Goal: Information Seeking & Learning: Learn about a topic

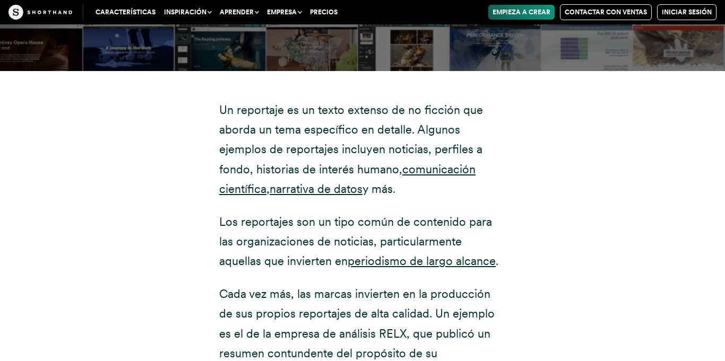
scroll to position [1982, 0]
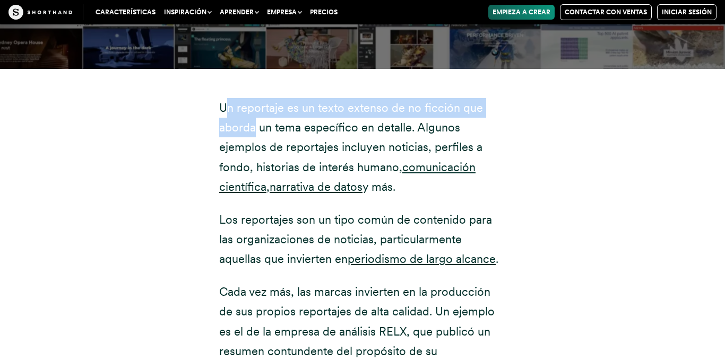
drag, startPoint x: 225, startPoint y: 135, endPoint x: 254, endPoint y: 155, distance: 35.0
click at [254, 155] on p "Un reportaje es un texto extenso de no ficción que aborda un tema específico en…" at bounding box center [362, 147] width 286 height 99
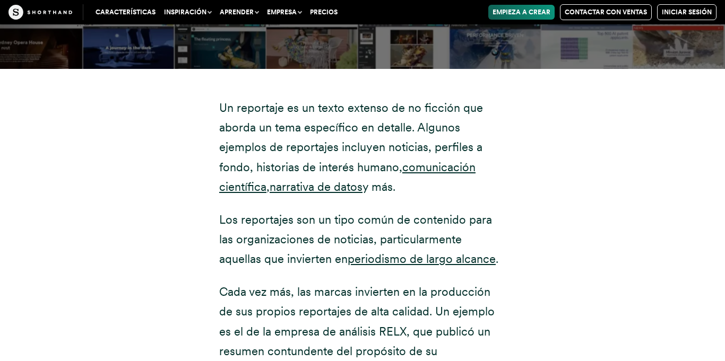
drag, startPoint x: 212, startPoint y: 126, endPoint x: 420, endPoint y: 215, distance: 226.4
copy p "Un reportaje es un texto extenso de no ficción que aborda un tema específico en…"
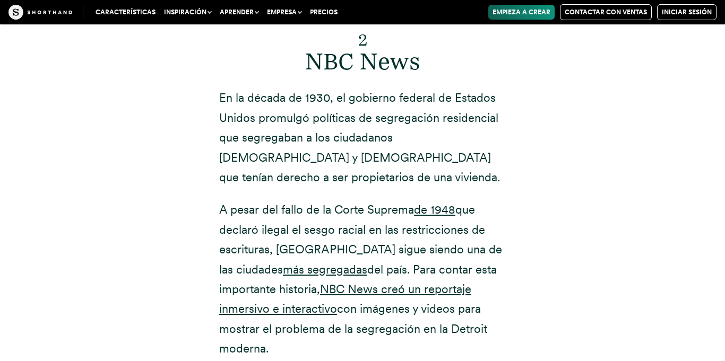
scroll to position [4656, 0]
drag, startPoint x: 292, startPoint y: 56, endPoint x: 513, endPoint y: 310, distance: 337.6
click at [513, 310] on div "2 NBC News En la década de 1930, el gobierno federal de Estados Unidos promulgó…" at bounding box center [362, 222] width 329 height 539
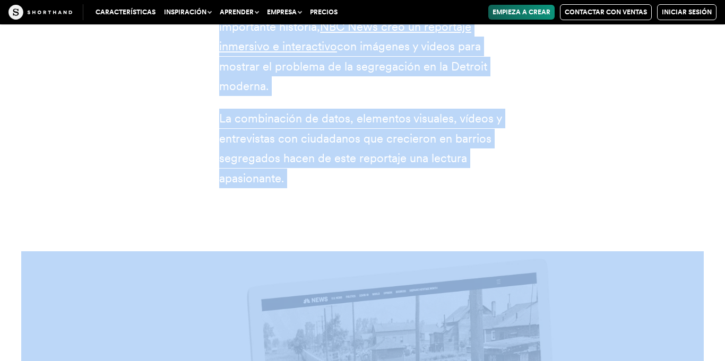
scroll to position [4946, 0]
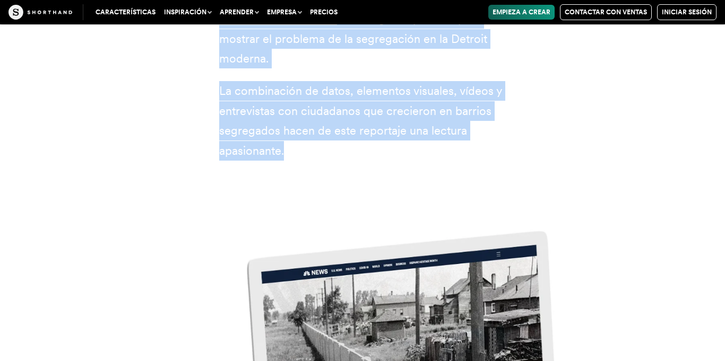
drag, startPoint x: 309, startPoint y: 51, endPoint x: 413, endPoint y: 127, distance: 128.3
copy div "NBC News En la década de 1930, el gobierno federal de Estados Unidos promulgó p…"
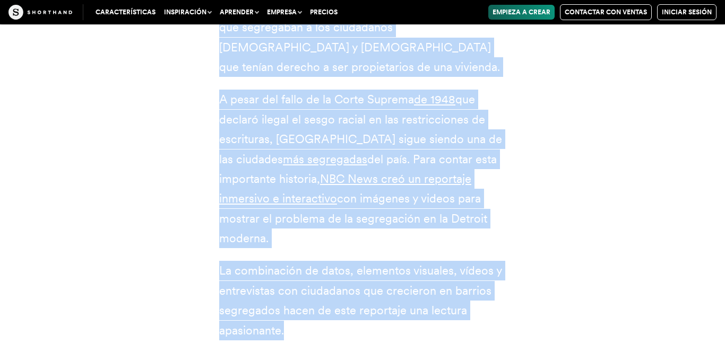
scroll to position [4762, 0]
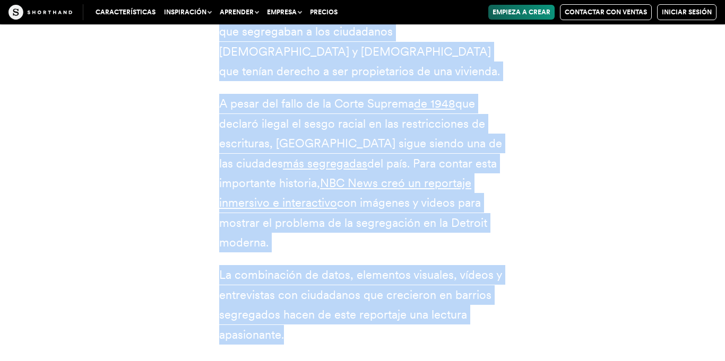
click at [473, 104] on font "que declaró ilegal el sesgo racial en las restricciones de escrituras, [GEOGRAP…" at bounding box center [360, 133] width 283 height 73
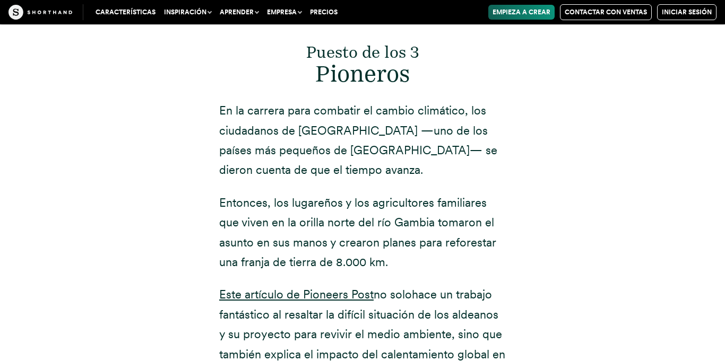
scroll to position [5632, 0]
